Goal: Task Accomplishment & Management: Complete application form

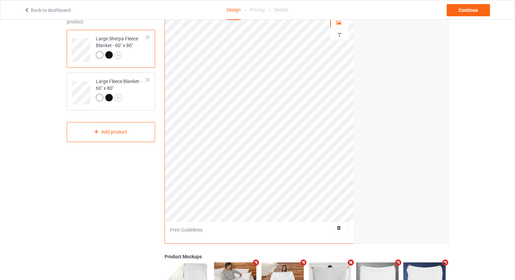
scroll to position [68, 0]
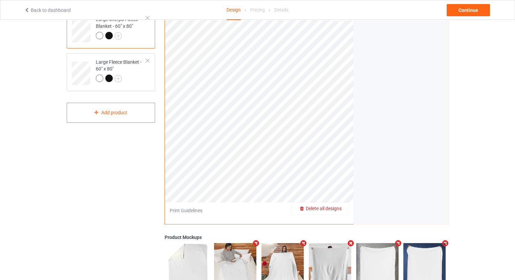
click at [337, 210] on span "Delete all designs" at bounding box center [324, 208] width 36 height 5
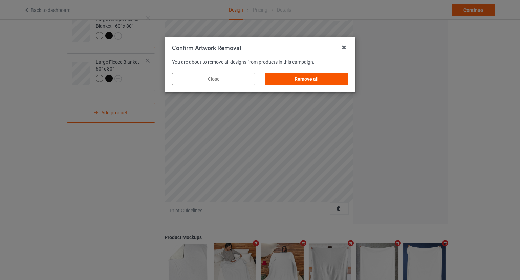
click at [314, 80] on div "Remove all" at bounding box center [306, 79] width 83 height 12
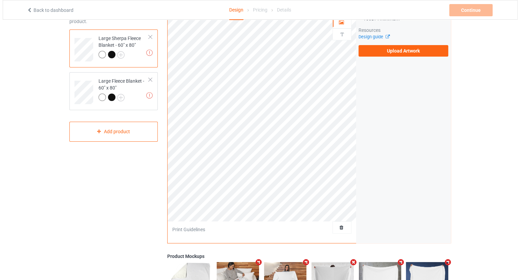
scroll to position [135, 0]
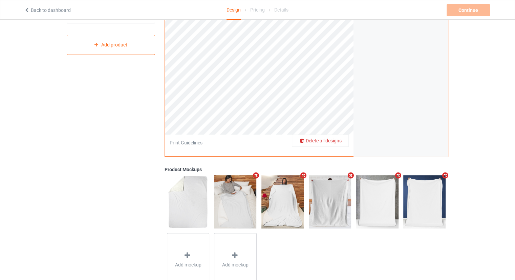
click at [339, 139] on span "Delete all designs" at bounding box center [324, 140] width 36 height 5
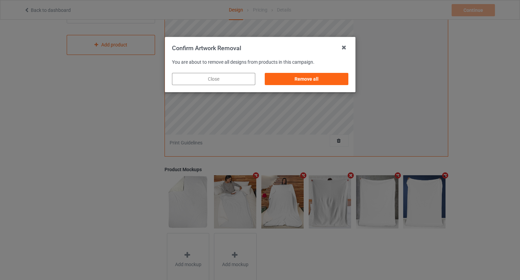
click at [230, 78] on div "Close" at bounding box center [213, 79] width 83 height 12
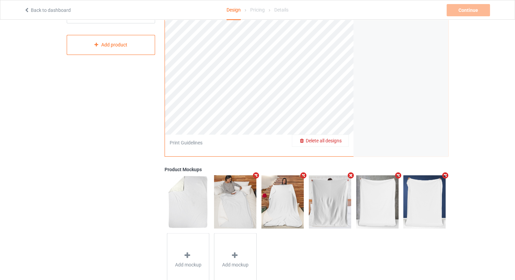
click at [336, 138] on span "Delete all designs" at bounding box center [324, 140] width 36 height 5
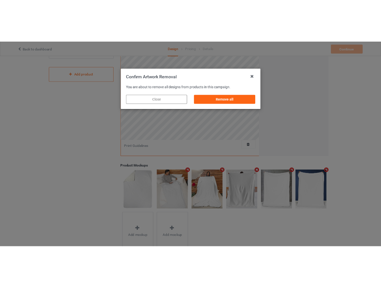
scroll to position [129, 0]
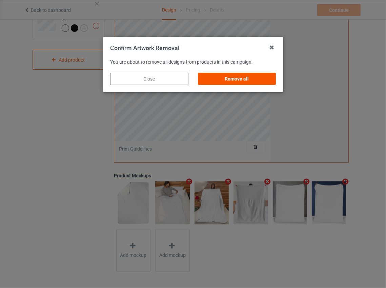
click at [235, 82] on div "Remove all" at bounding box center [237, 79] width 78 height 12
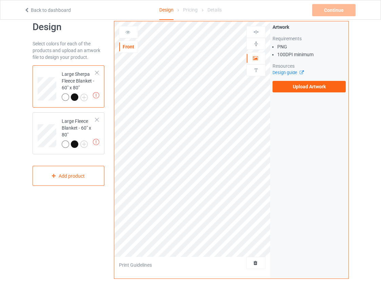
scroll to position [0, 0]
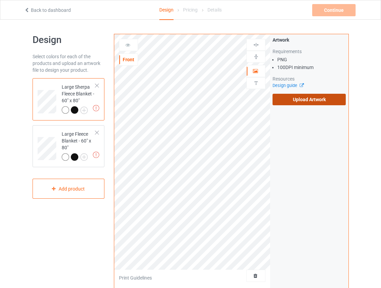
click at [282, 105] on label "Upload Artwork" at bounding box center [308, 100] width 73 height 12
click at [0, 0] on input "Upload Artwork" at bounding box center [0, 0] width 0 height 0
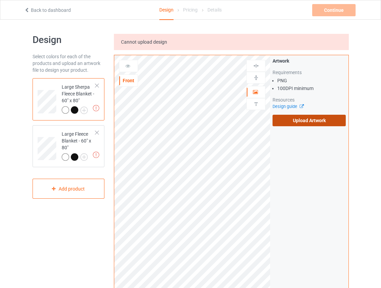
click at [300, 122] on label "Upload Artwork" at bounding box center [308, 121] width 73 height 12
click at [0, 0] on input "Upload Artwork" at bounding box center [0, 0] width 0 height 0
click at [31, 10] on link "Back to dashboard" at bounding box center [47, 9] width 47 height 5
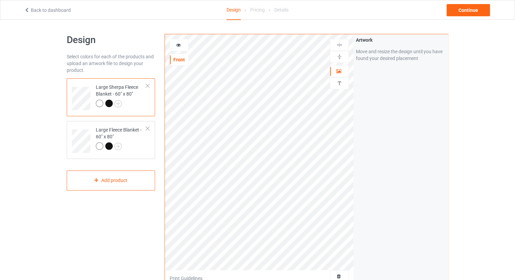
click at [336, 271] on div at bounding box center [339, 276] width 19 height 12
click at [337, 274] on span "Delete all designs" at bounding box center [324, 275] width 36 height 5
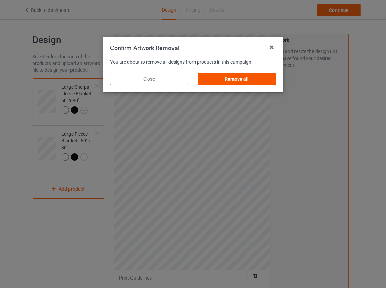
click at [233, 79] on div "Remove all" at bounding box center [237, 79] width 78 height 12
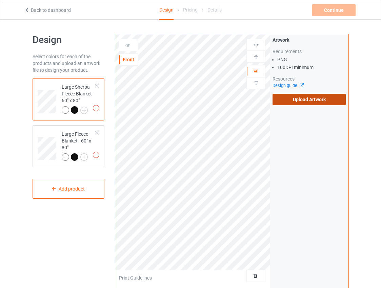
click at [283, 96] on label "Upload Artwork" at bounding box center [308, 100] width 73 height 12
click at [0, 0] on input "Upload Artwork" at bounding box center [0, 0] width 0 height 0
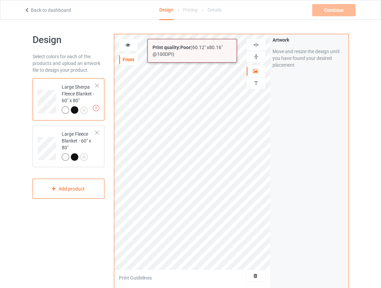
click at [276, 234] on div "Print quality: Poor ( 60.12 " x 80.16 " @ 100 DPI) Front Artwork Personalized t…" at bounding box center [231, 163] width 235 height 258
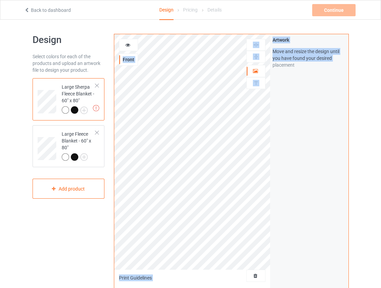
click at [269, 233] on div "Front Artwork Personalized text Print Guidelines Artwork Move and resize the de…" at bounding box center [231, 163] width 235 height 258
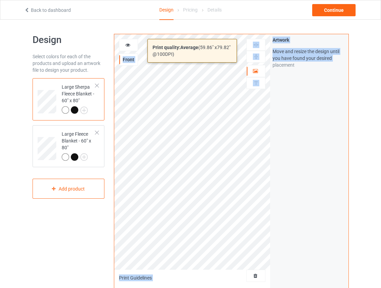
click at [271, 234] on div "Print quality: Average ( 59.86 " x 79.82 " @ 100 DPI) Front Artwork Personalize…" at bounding box center [231, 163] width 235 height 258
click at [270, 233] on div "Print quality: Average ( 59.99 " x 79.99 " @ 100 DPI) Front Artwork Personalize…" at bounding box center [231, 163] width 235 height 258
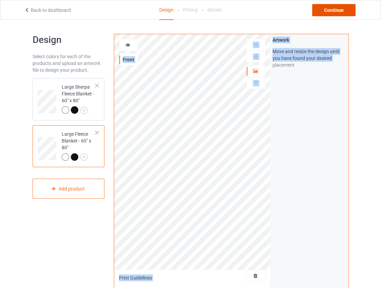
click at [327, 8] on div "Continue" at bounding box center [333, 10] width 43 height 12
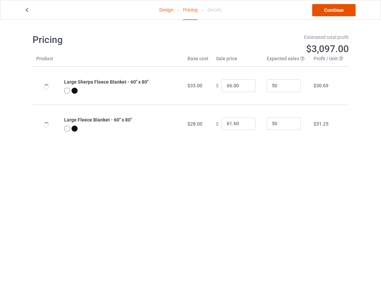
click at [330, 7] on link "Continue" at bounding box center [333, 10] width 43 height 12
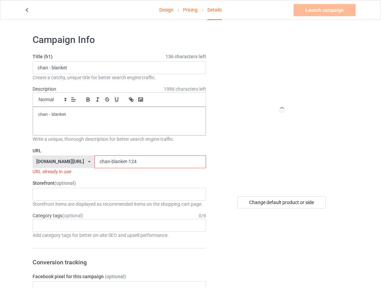
click at [125, 163] on input "chan-blanket-124" at bounding box center [149, 161] width 111 height 13
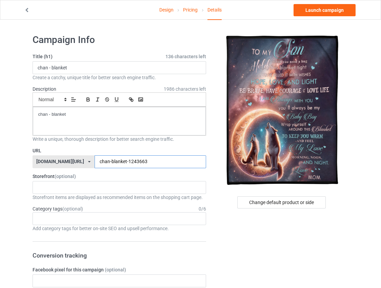
type input "chan-blanket-1243663"
drag, startPoint x: 273, startPoint y: 8, endPoint x: 250, endPoint y: 13, distance: 22.8
click at [250, 13] on div "Launch campaign" at bounding box center [304, 10] width 114 height 12
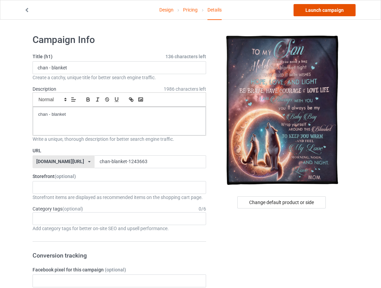
click at [302, 15] on link "Launch campaign" at bounding box center [324, 10] width 62 height 12
